Goal: Navigation & Orientation: Find specific page/section

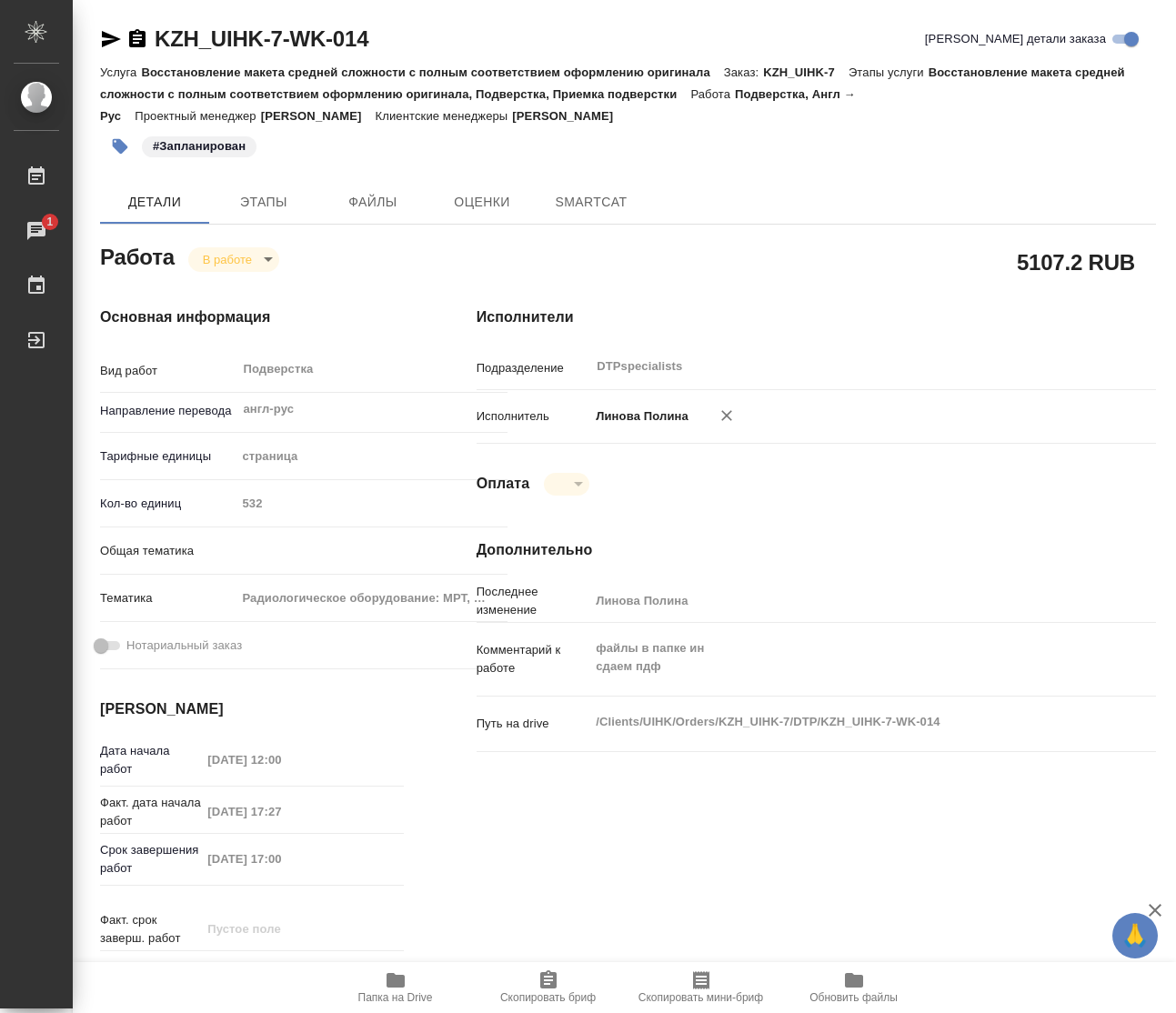
type textarea "x"
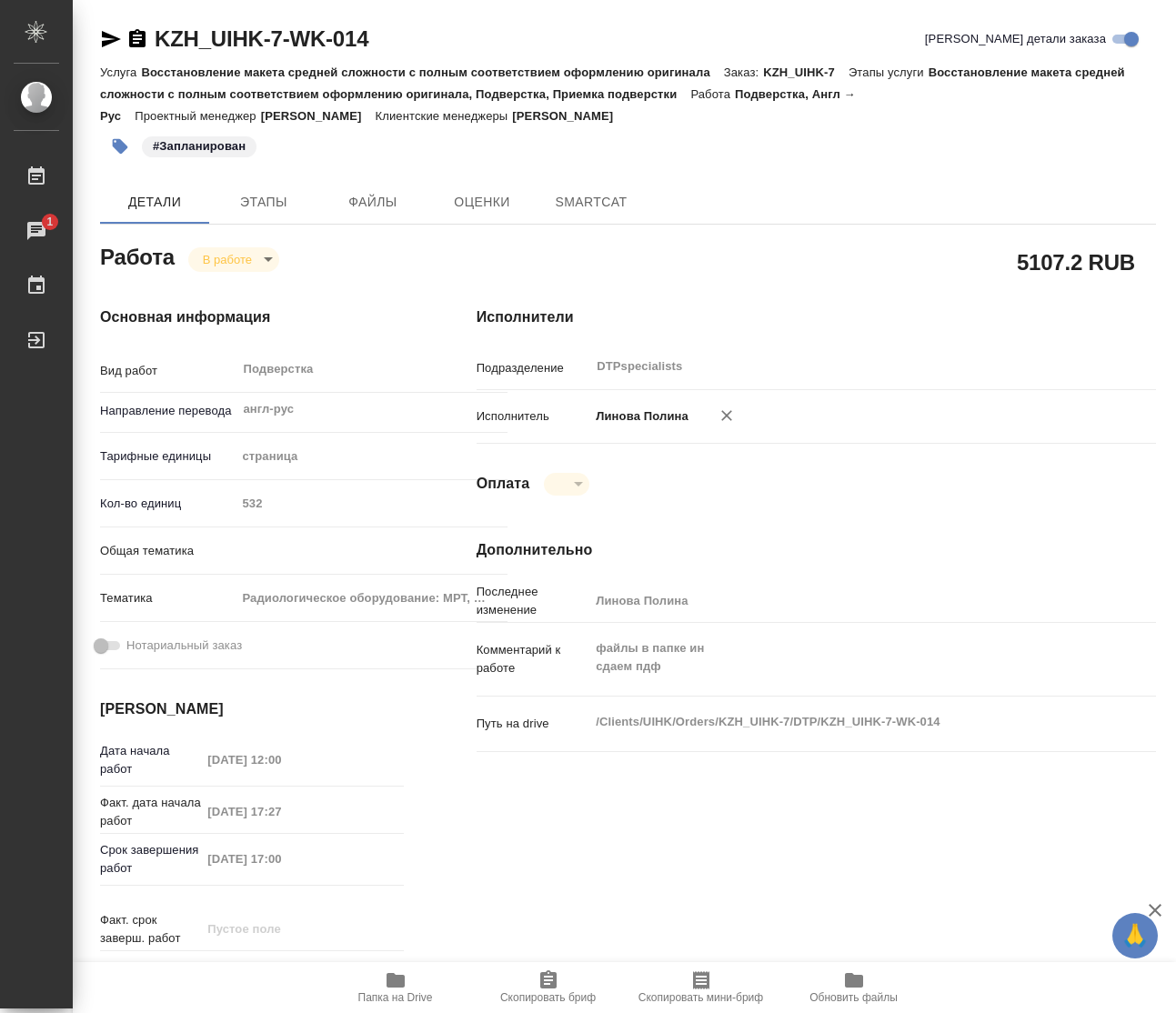
type textarea "x"
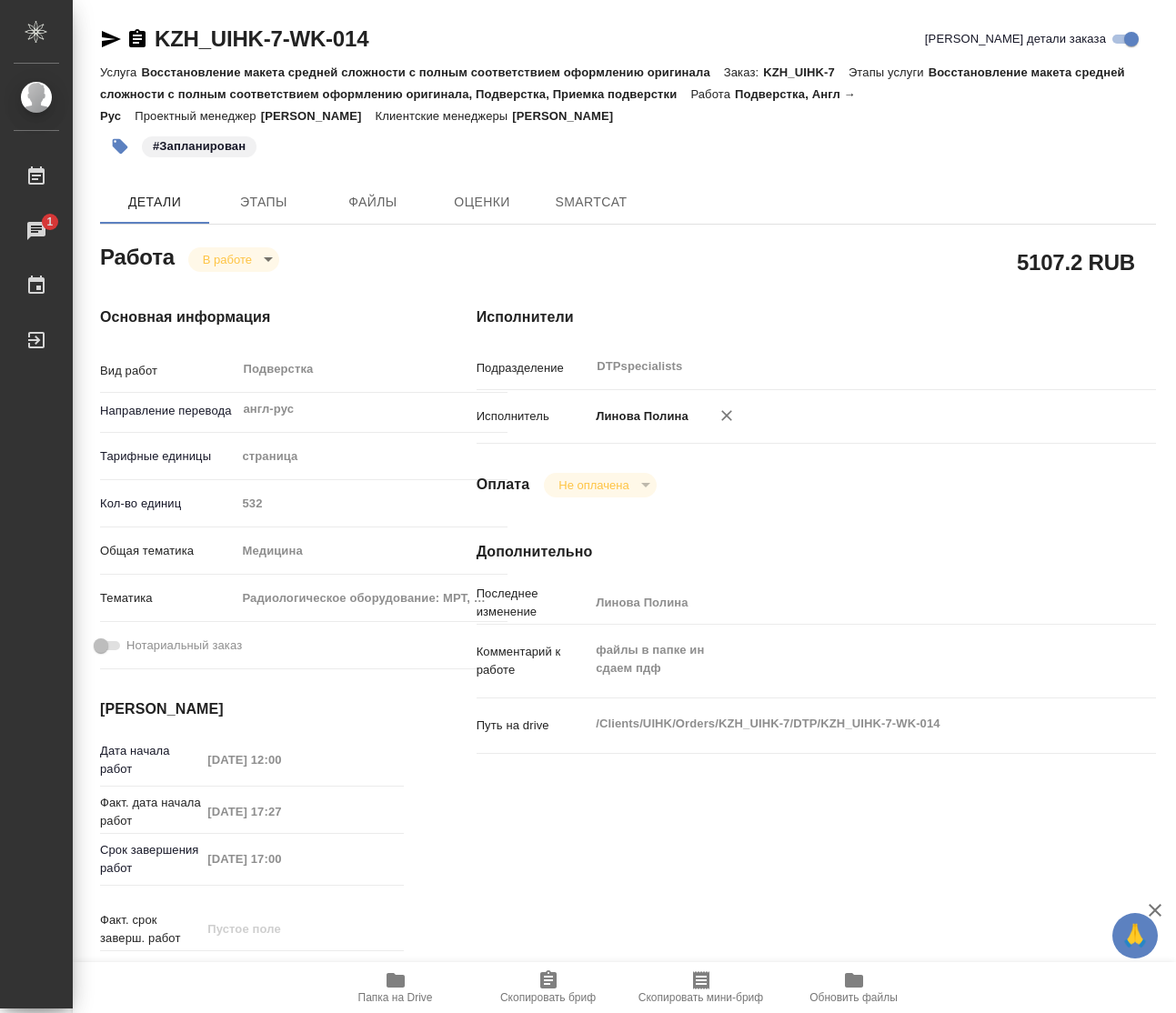
type textarea "x"
